Goal: Information Seeking & Learning: Learn about a topic

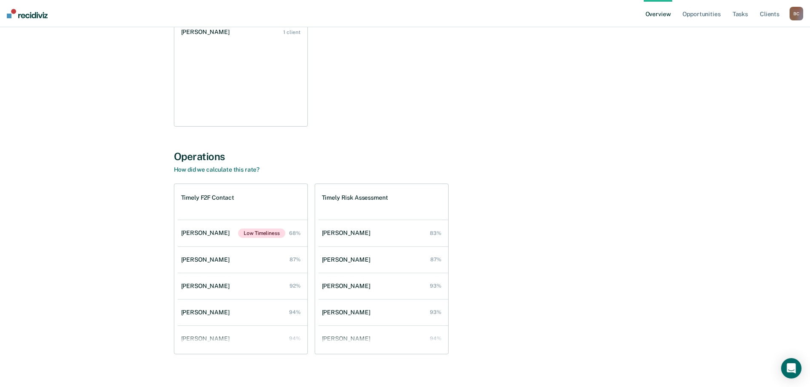
scroll to position [826, 0]
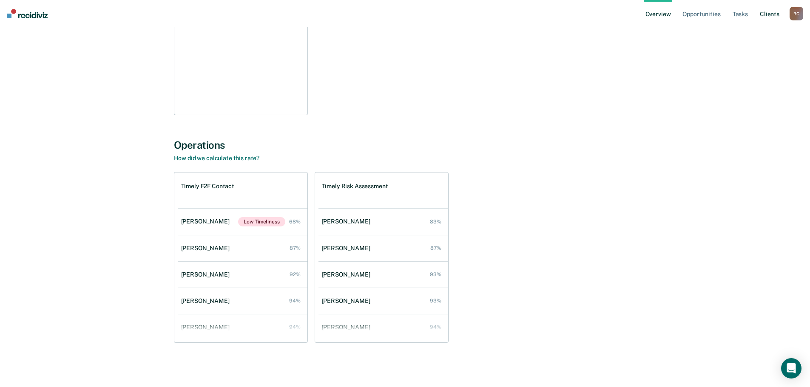
click at [779, 17] on link "Client s" at bounding box center [769, 13] width 23 height 27
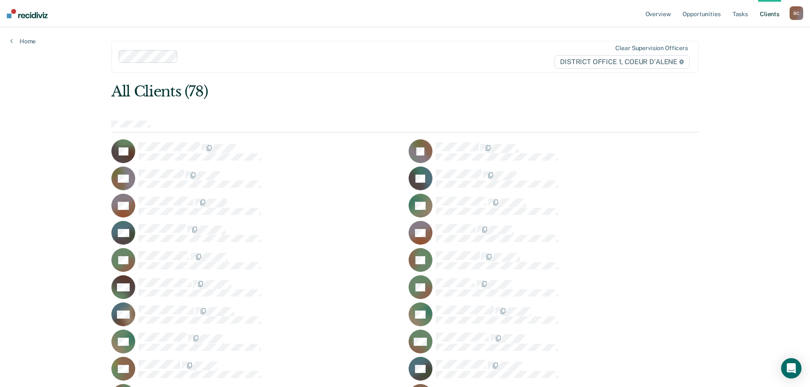
click at [799, 17] on div "B C" at bounding box center [796, 13] width 14 height 14
click at [760, 57] on link "Go to Operations" at bounding box center [762, 55] width 68 height 7
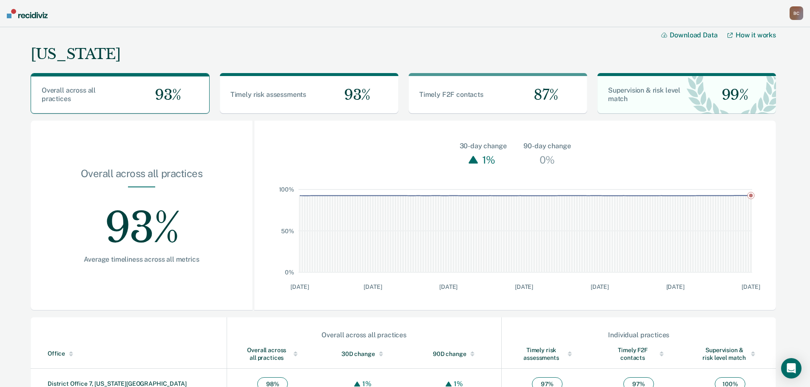
click at [794, 21] on div "[PERSON_NAME] B C Profile How it works Go to Operations Go to Workflows Go to I…" at bounding box center [796, 14] width 14 height 16
click at [795, 11] on div "B C" at bounding box center [796, 13] width 14 height 14
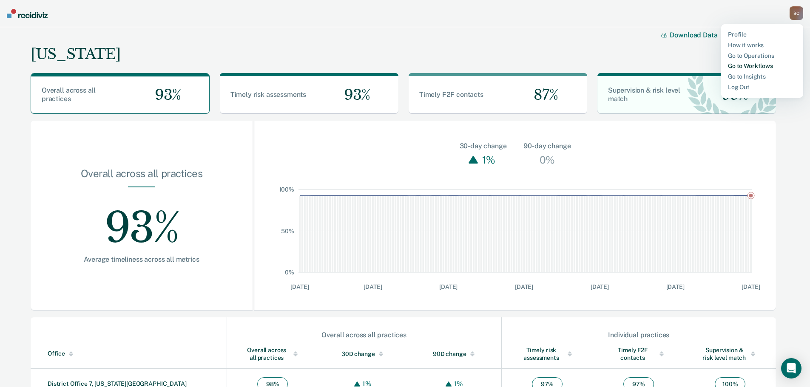
click at [759, 67] on link "Go to Workflows" at bounding box center [762, 65] width 68 height 7
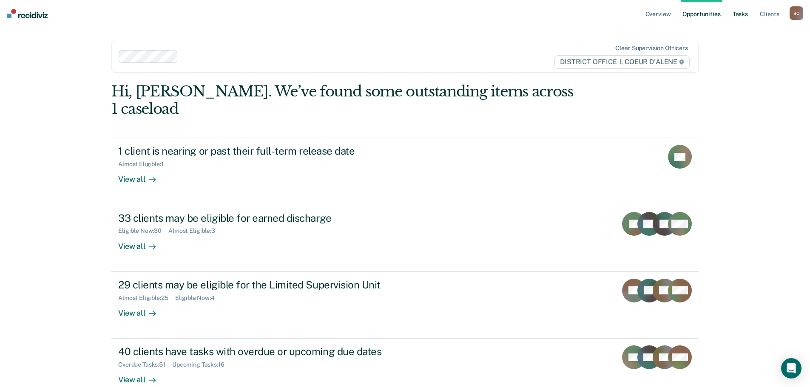
click at [740, 11] on link "Tasks" at bounding box center [740, 13] width 19 height 27
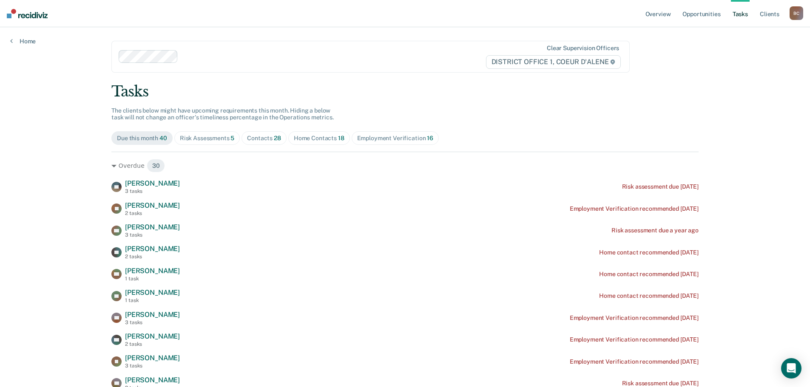
click at [269, 138] on div "Contacts 28" at bounding box center [264, 138] width 34 height 7
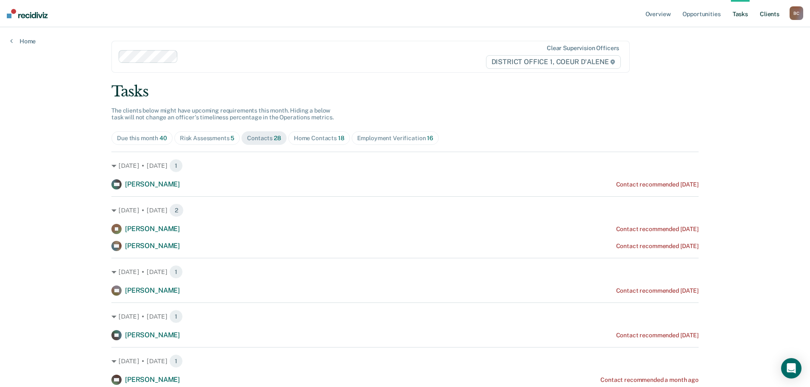
click at [771, 14] on link "Client s" at bounding box center [769, 13] width 23 height 27
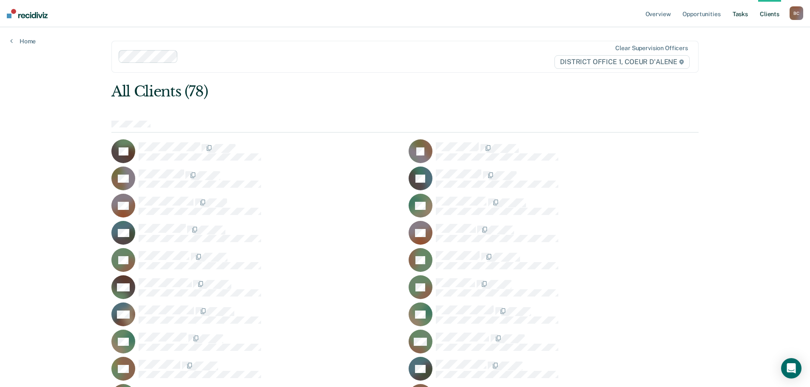
click at [742, 11] on link "Tasks" at bounding box center [740, 13] width 19 height 27
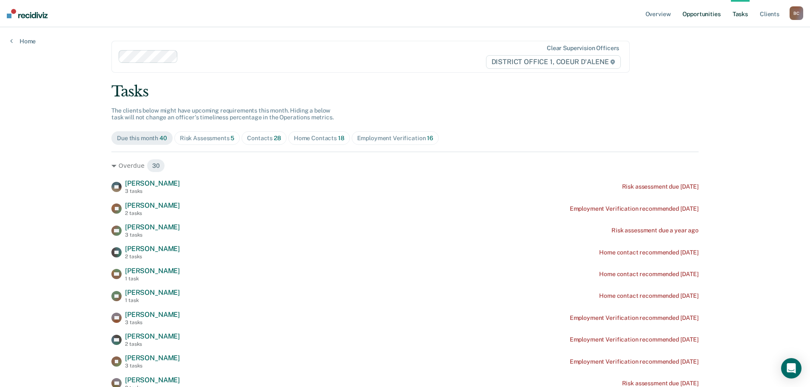
click at [710, 14] on link "Opportunities" at bounding box center [701, 13] width 41 height 27
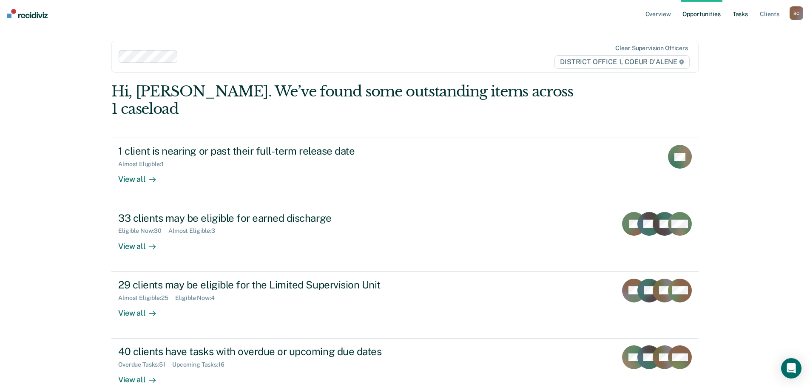
click at [745, 17] on link "Tasks" at bounding box center [740, 13] width 19 height 27
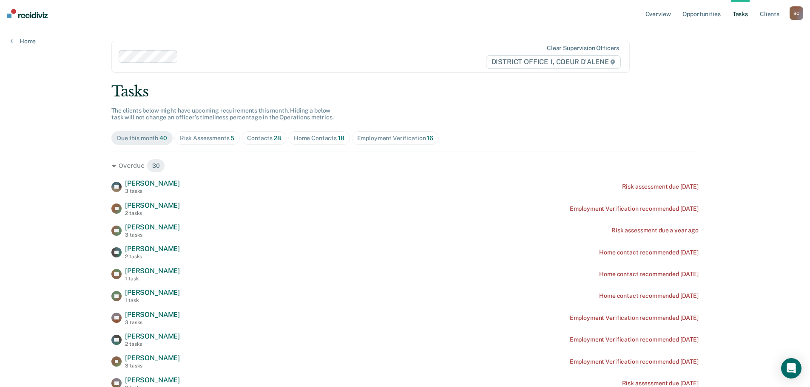
click at [268, 141] on div "Contacts 28" at bounding box center [264, 138] width 34 height 7
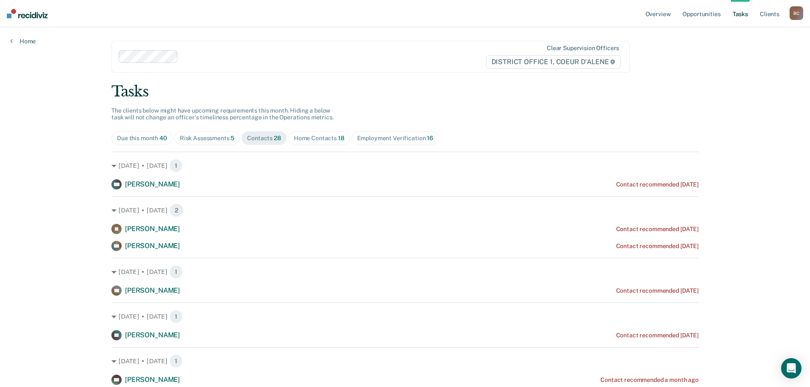
click at [196, 139] on div "Risk Assessments 5" at bounding box center [207, 138] width 55 height 7
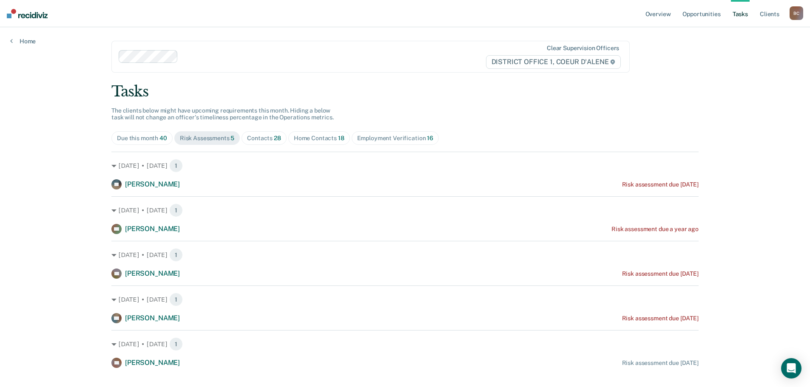
scroll to position [15, 0]
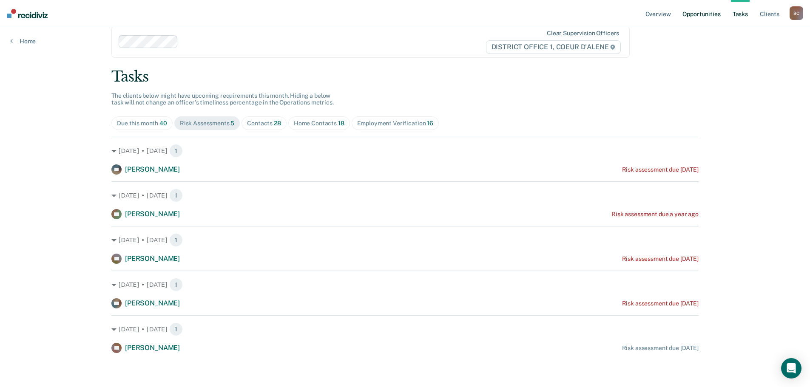
click at [713, 14] on link "Opportunities" at bounding box center [701, 13] width 41 height 27
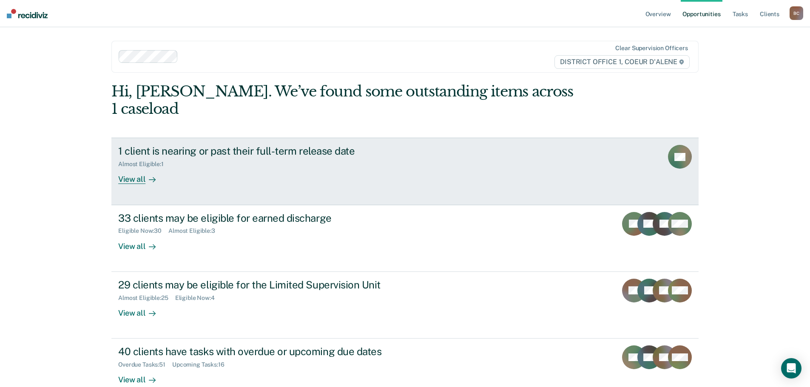
click at [128, 168] on div "View all" at bounding box center [142, 176] width 48 height 17
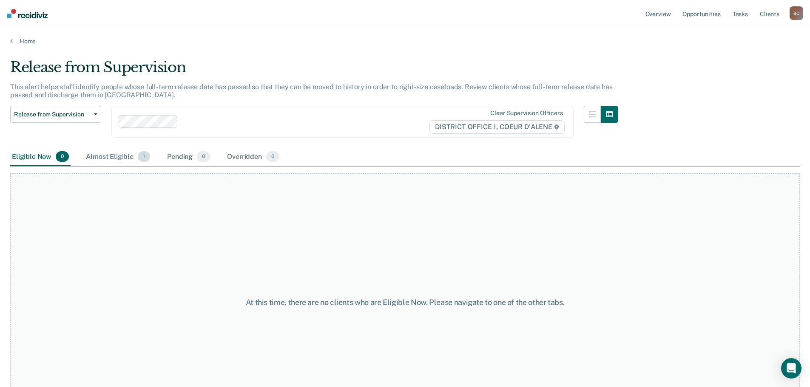
click at [111, 159] on div "Almost Eligible 1" at bounding box center [118, 157] width 68 height 19
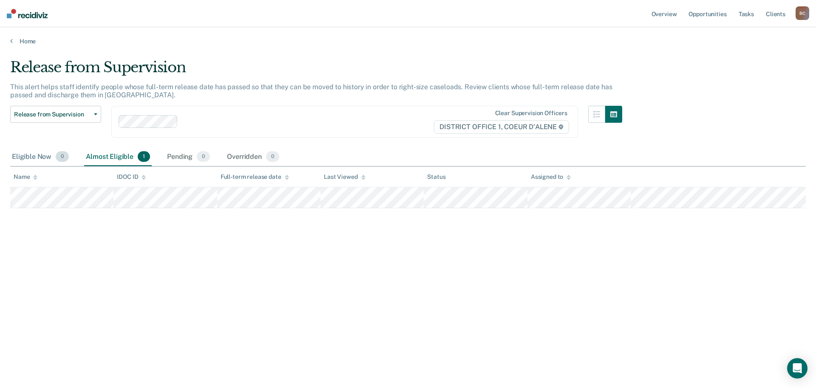
click at [41, 156] on div "Eligible Now 0" at bounding box center [40, 157] width 60 height 19
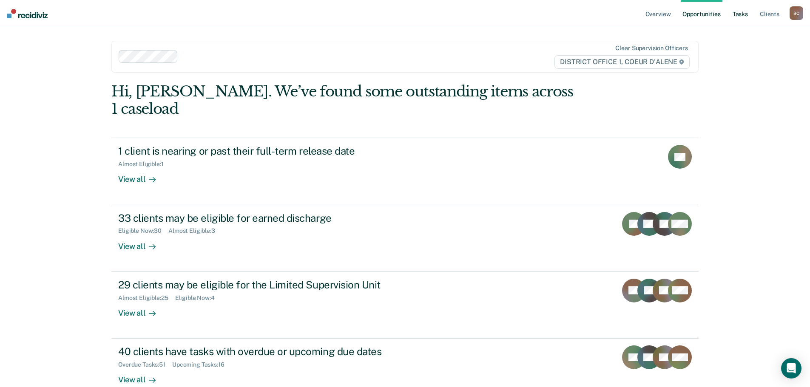
click at [743, 13] on link "Tasks" at bounding box center [740, 13] width 19 height 27
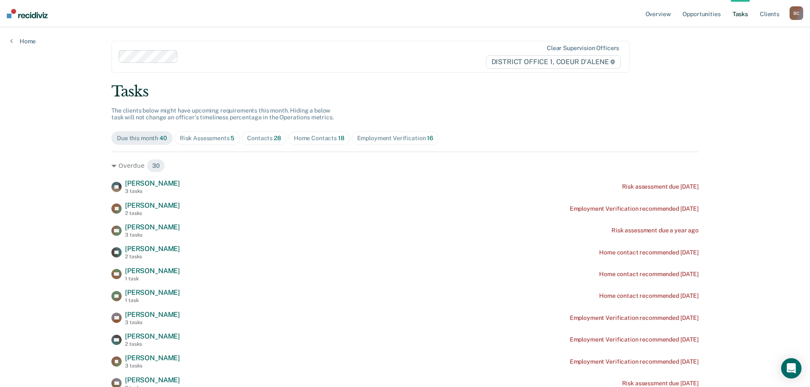
click at [265, 138] on div "Contacts 28" at bounding box center [264, 138] width 34 height 7
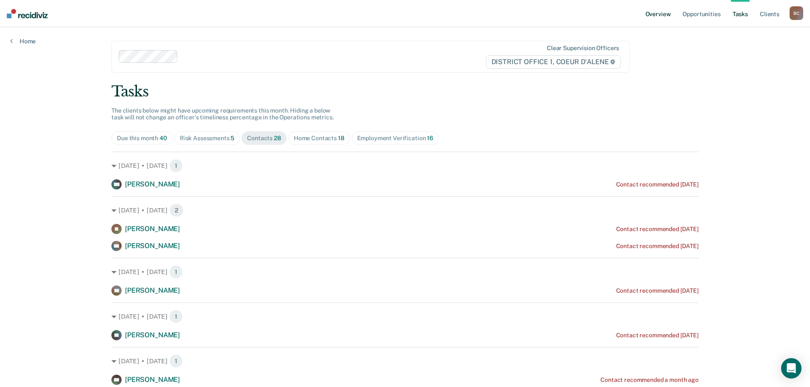
click at [655, 19] on link "Overview" at bounding box center [658, 13] width 29 height 27
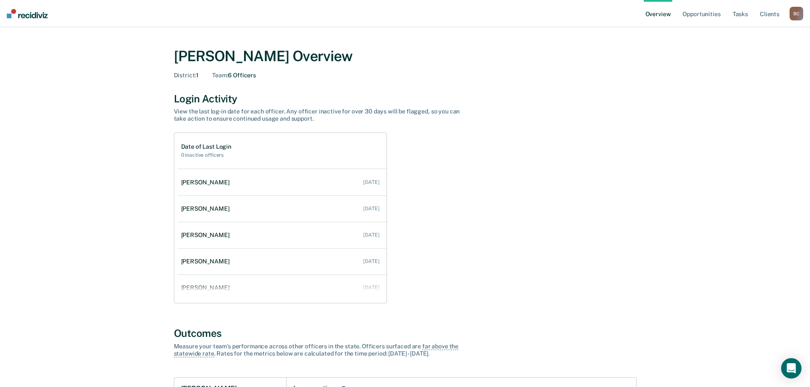
drag, startPoint x: 176, startPoint y: 53, endPoint x: 349, endPoint y: 58, distance: 173.5
click at [349, 58] on div "[PERSON_NAME] Overview" at bounding box center [405, 56] width 462 height 17
click at [376, 57] on div "[PERSON_NAME] Overview" at bounding box center [405, 56] width 462 height 17
drag, startPoint x: 338, startPoint y: 59, endPoint x: 125, endPoint y: 64, distance: 213.4
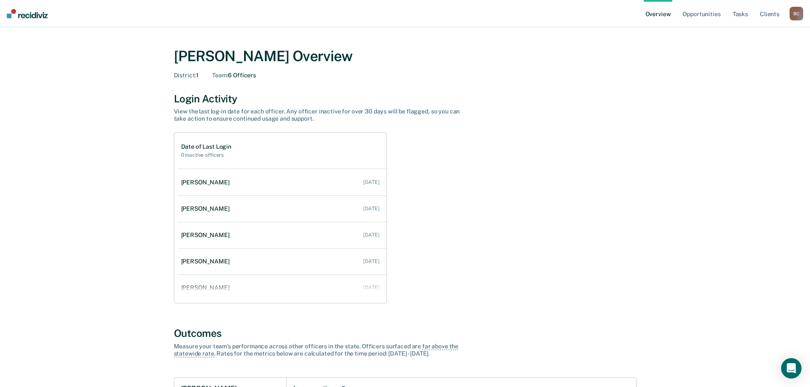
drag, startPoint x: 173, startPoint y: 83, endPoint x: 171, endPoint y: 77, distance: 6.2
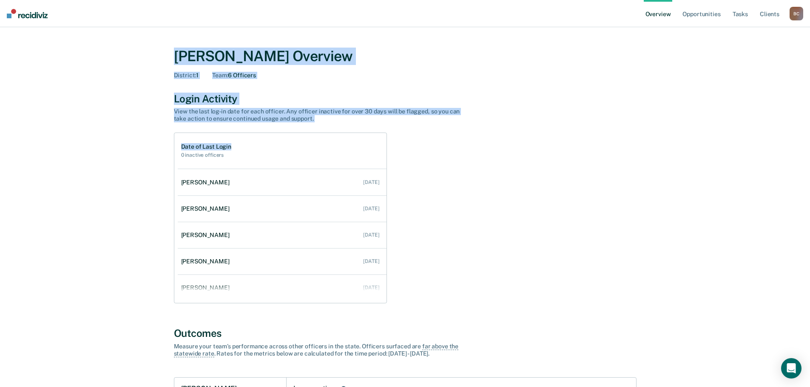
drag, startPoint x: 169, startPoint y: 61, endPoint x: 480, endPoint y: 208, distance: 344.7
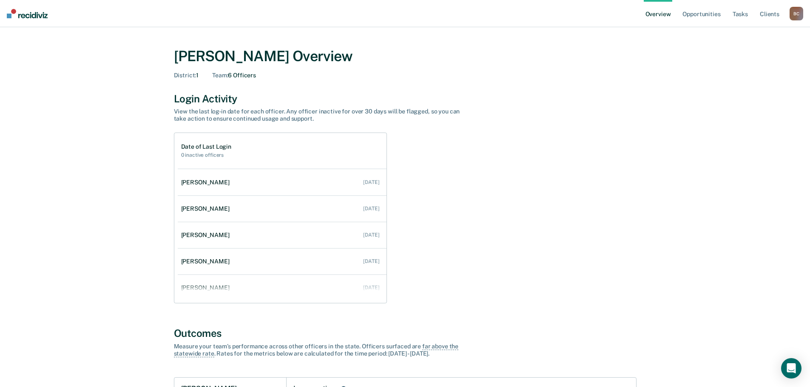
click at [488, 213] on div "Date of Last Login 0 inactive officers [PERSON_NAME] [DATE] [PERSON_NAME] [DATE…" at bounding box center [405, 218] width 462 height 171
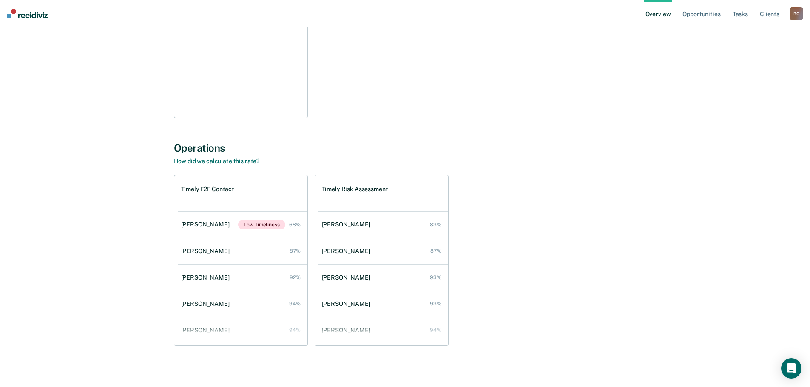
scroll to position [826, 0]
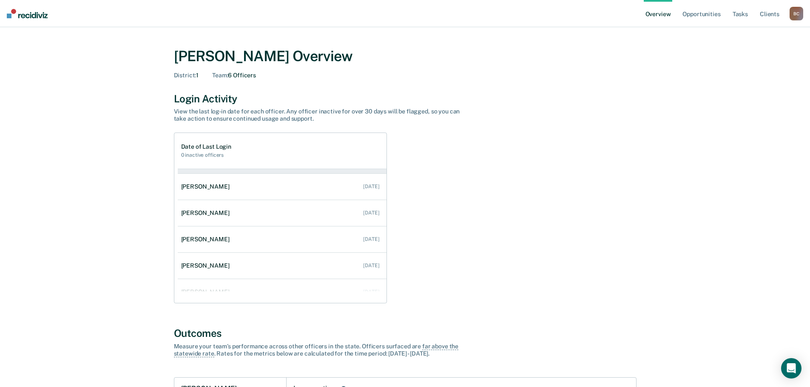
scroll to position [34, 0]
